Goal: Check status: Check status

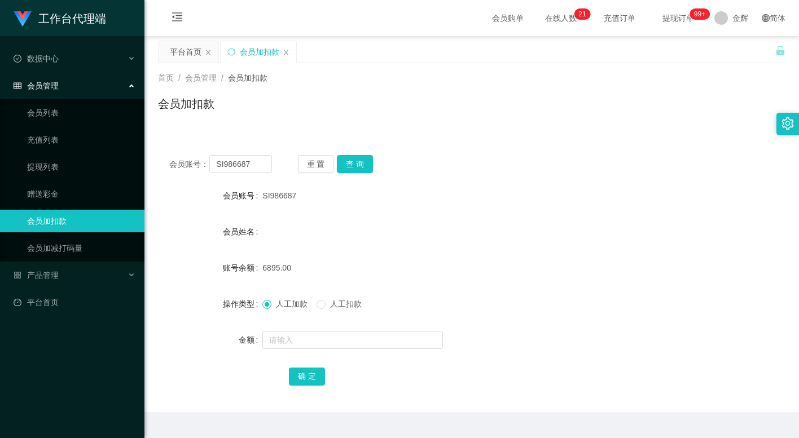
click at [419, 95] on div "会员加扣款" at bounding box center [471, 108] width 627 height 26
click at [306, 166] on button "重 置" at bounding box center [316, 164] width 36 height 18
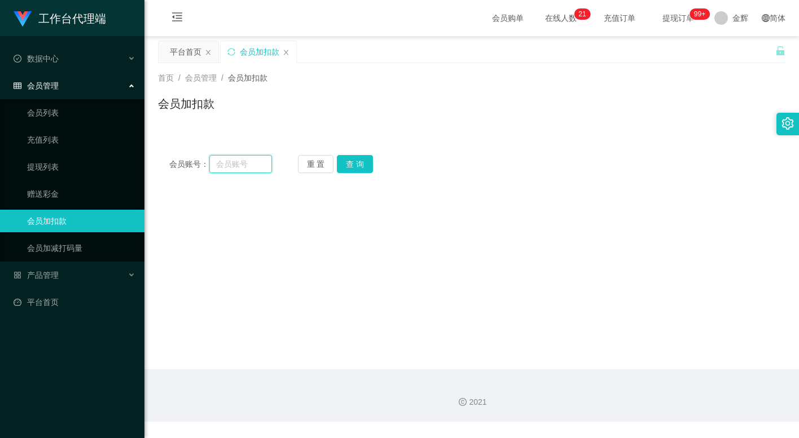
click at [261, 161] on input "text" at bounding box center [240, 164] width 63 height 18
paste input "83653428"
type input "83653428"
click at [349, 163] on button "查 询" at bounding box center [355, 164] width 36 height 18
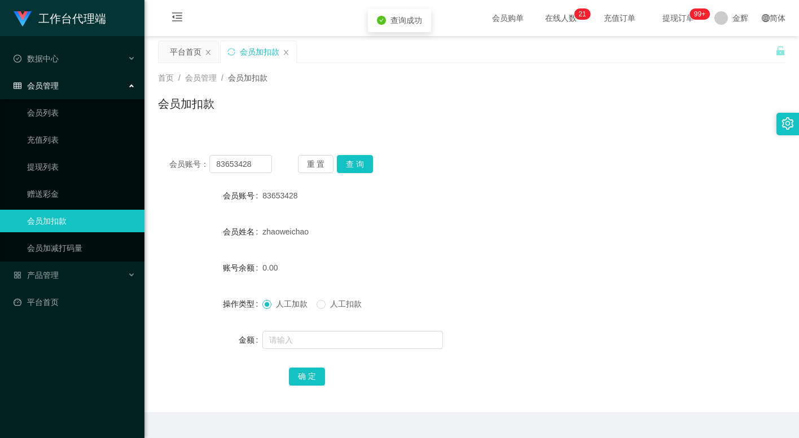
click at [675, 14] on span "提现订单 99+" at bounding box center [678, 18] width 43 height 8
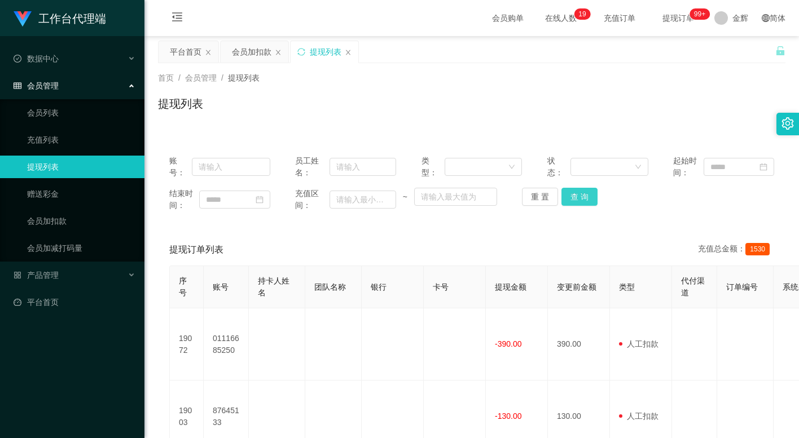
click at [590, 200] on button "查 询" at bounding box center [579, 197] width 36 height 18
